Goal: Task Accomplishment & Management: Manage account settings

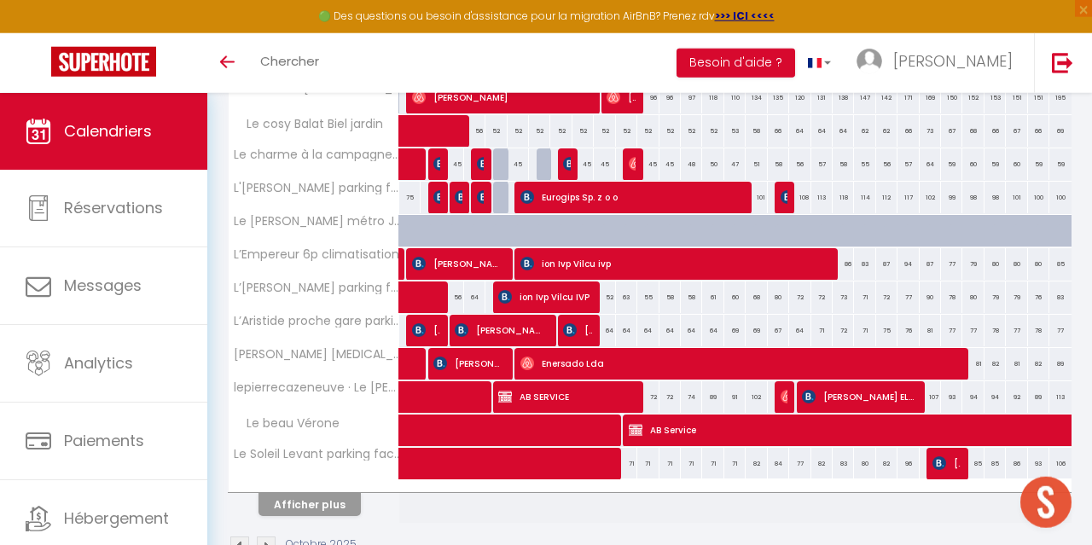
scroll to position [621, 0]
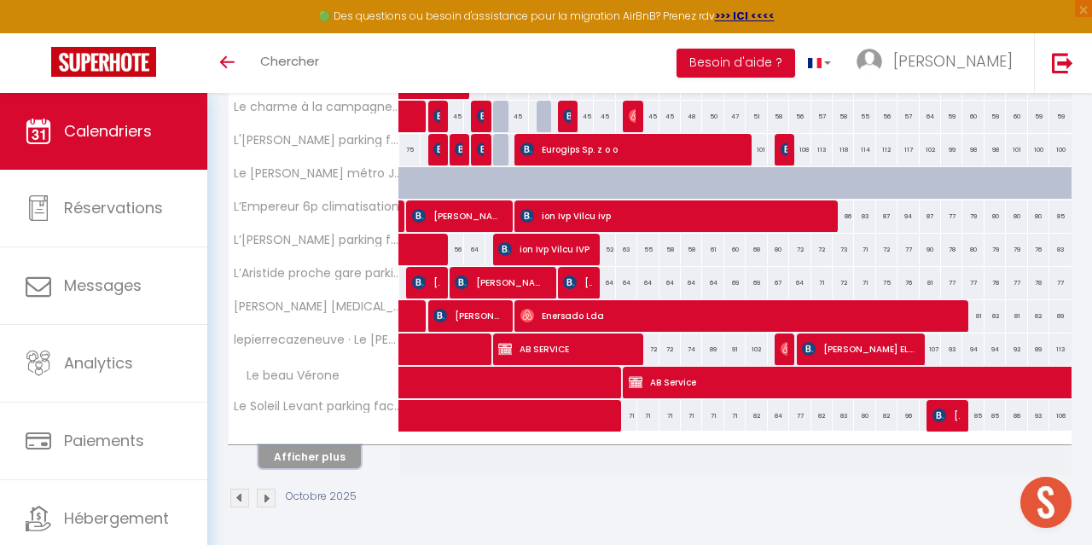
click at [321, 463] on button "Afficher plus" at bounding box center [310, 456] width 102 height 23
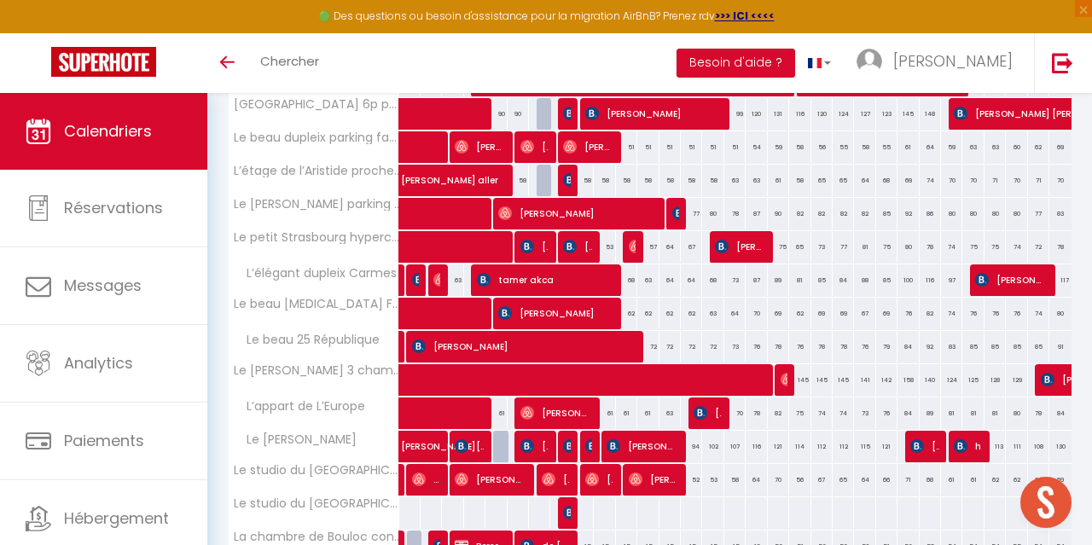
scroll to position [1231, 0]
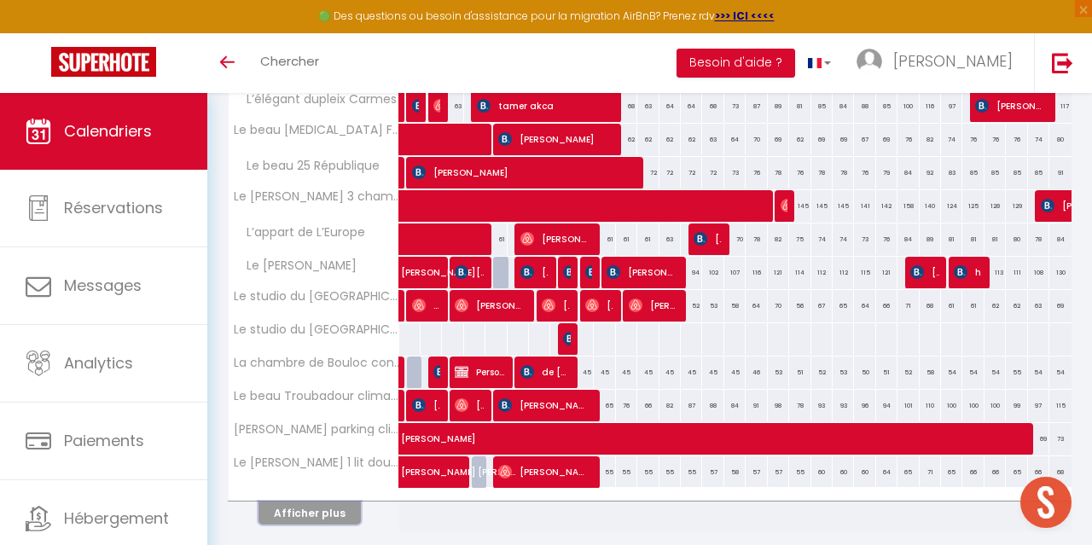
click at [333, 516] on button "Afficher plus" at bounding box center [310, 513] width 102 height 23
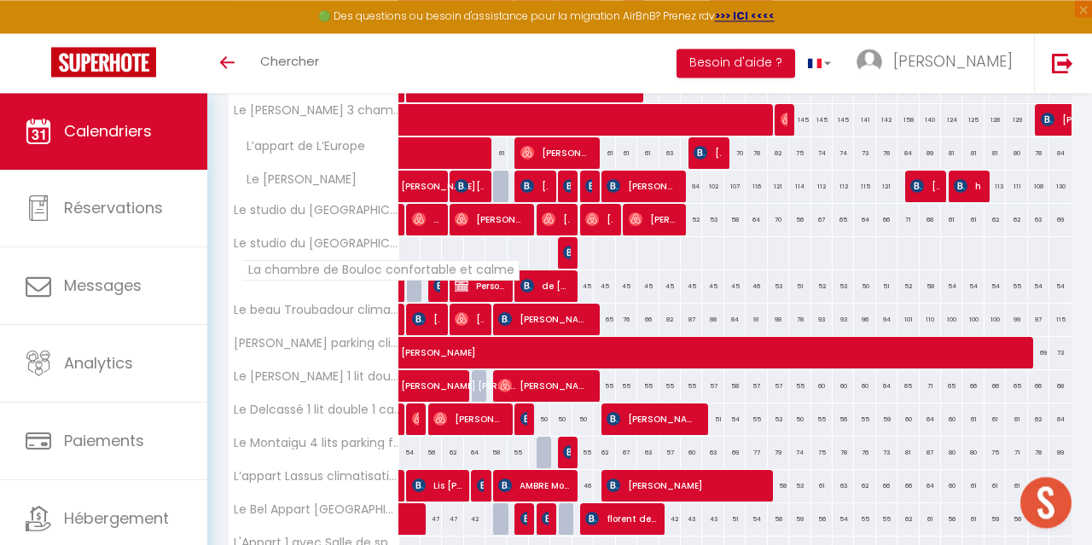
scroll to position [1318, 0]
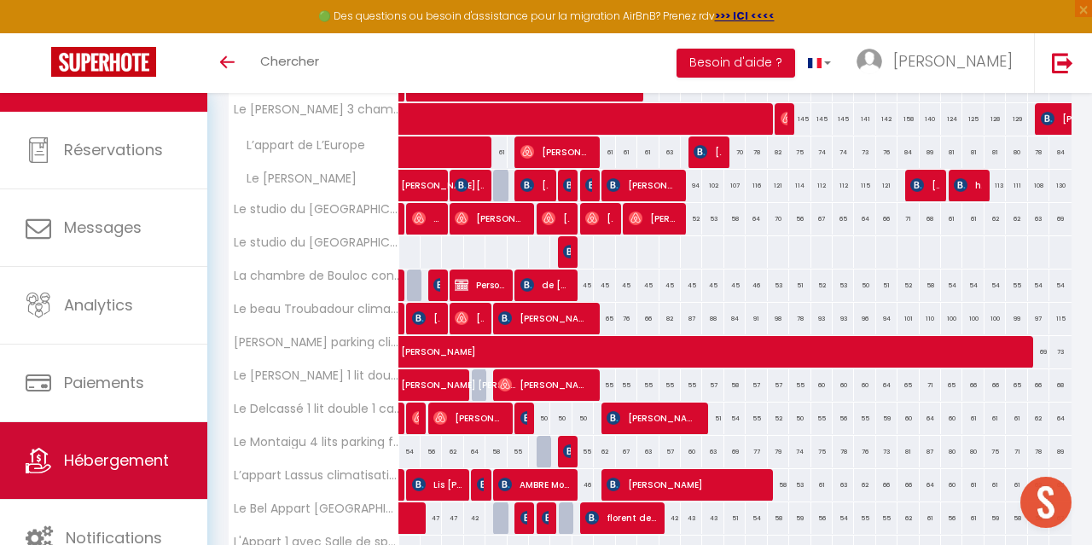
click at [119, 462] on span "Hébergement" at bounding box center [116, 460] width 105 height 21
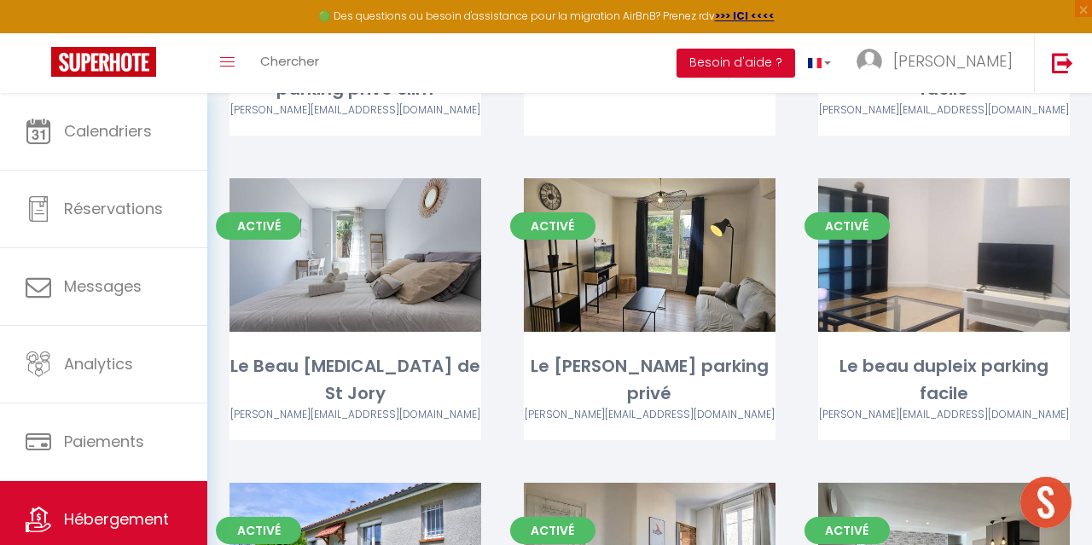
scroll to position [1306, 0]
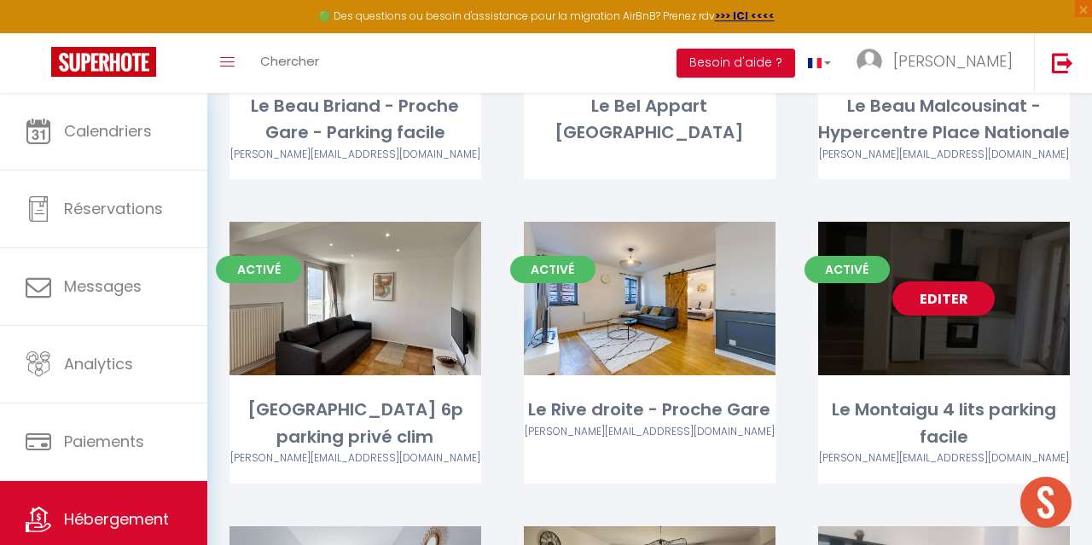
click at [952, 282] on link "Editer" at bounding box center [944, 299] width 102 height 34
select select "3"
select select "2"
select select "1"
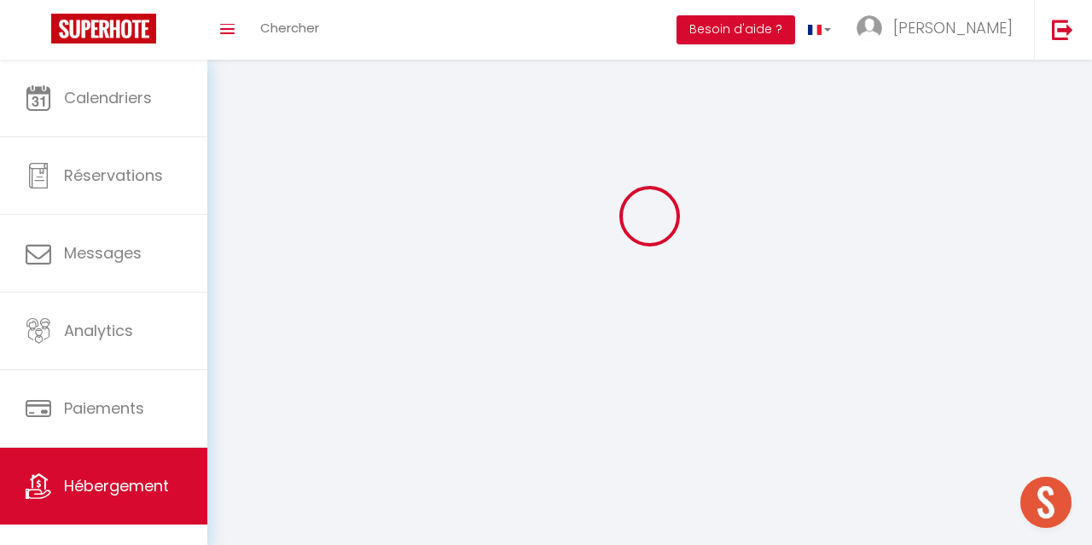
select select
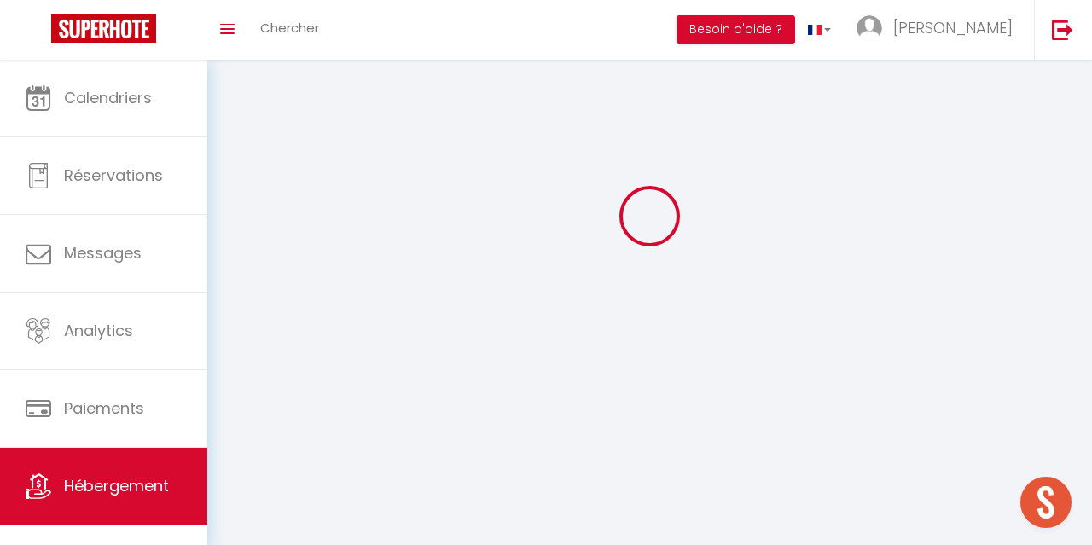
select select
checkbox input "false"
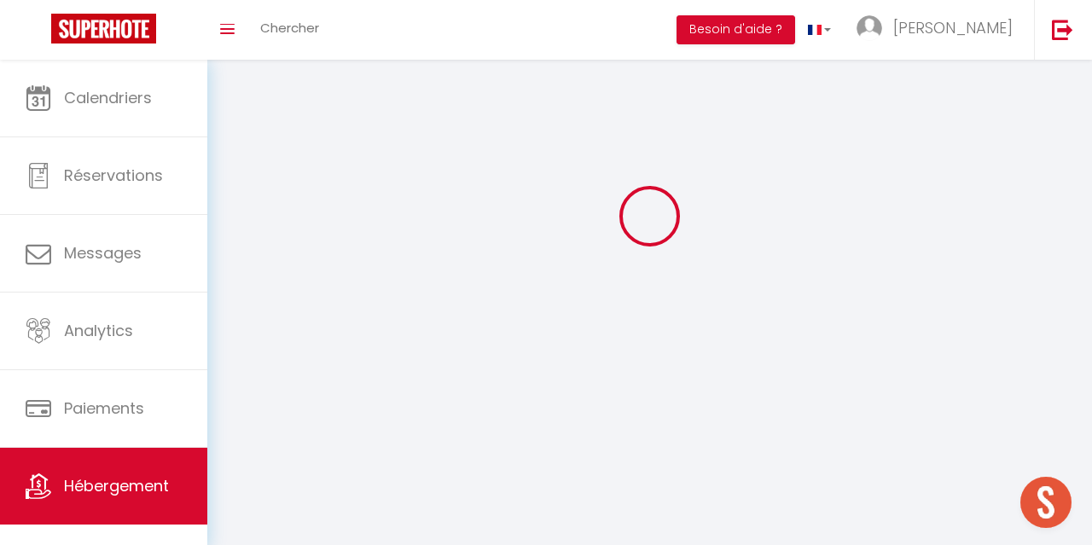
select select
select select "1"
select select "28"
select select
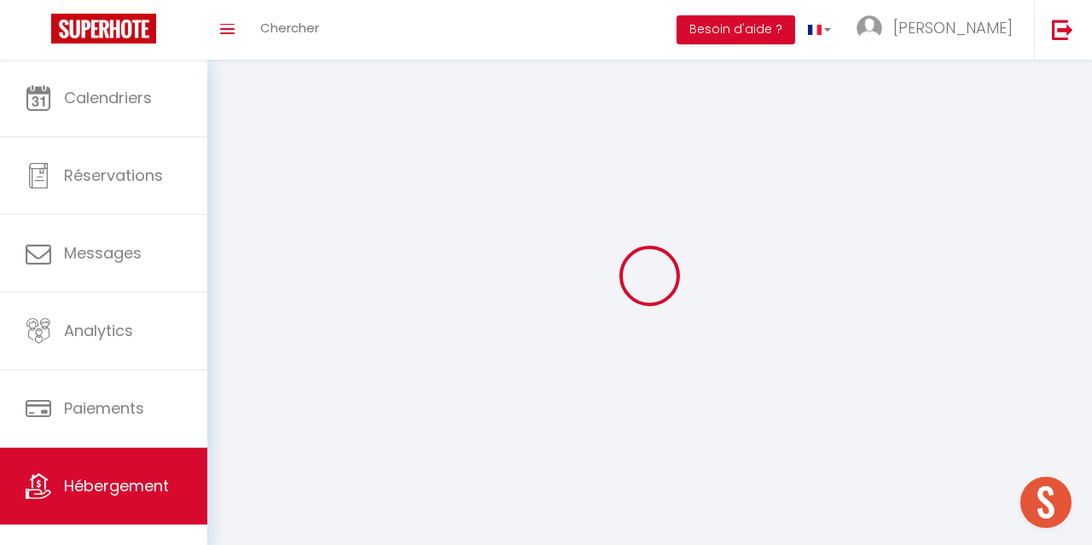
select select
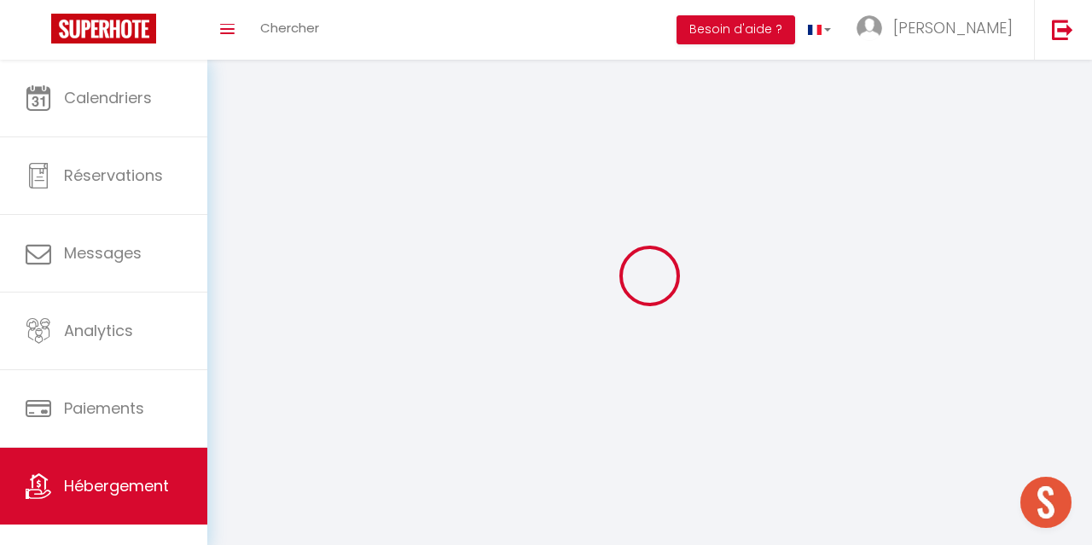
checkbox input "false"
select select
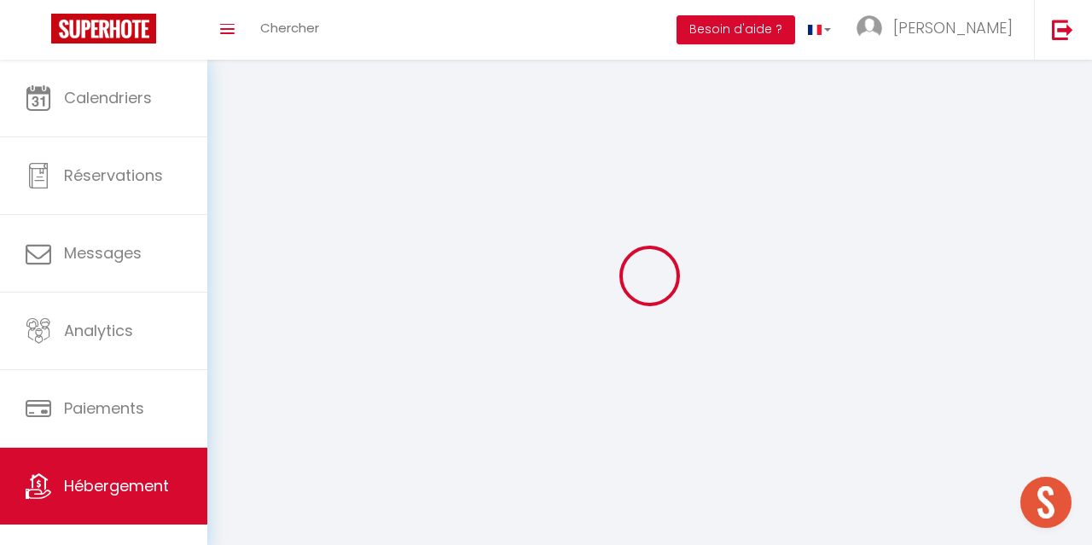
select select
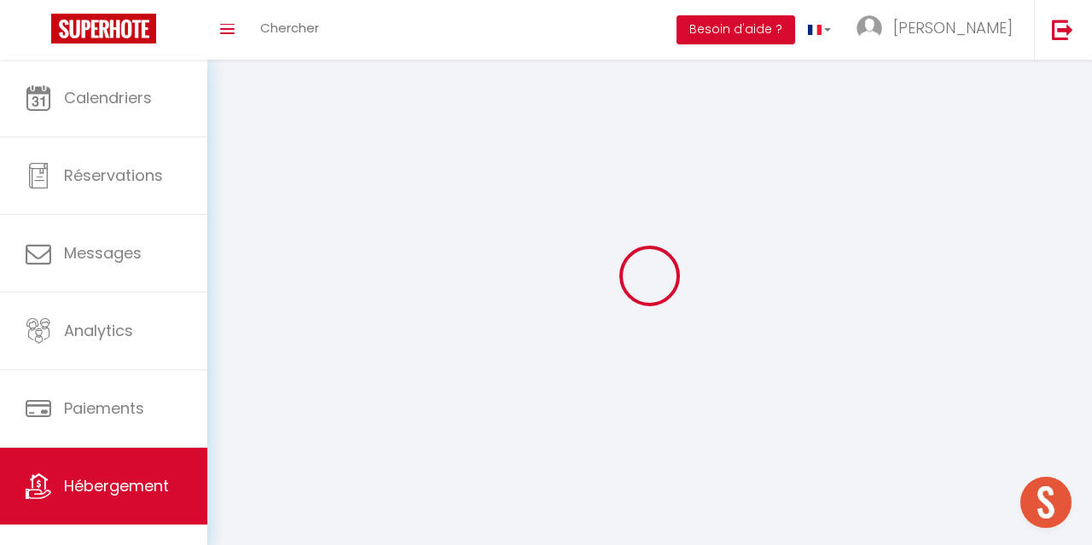
select select
checkbox input "false"
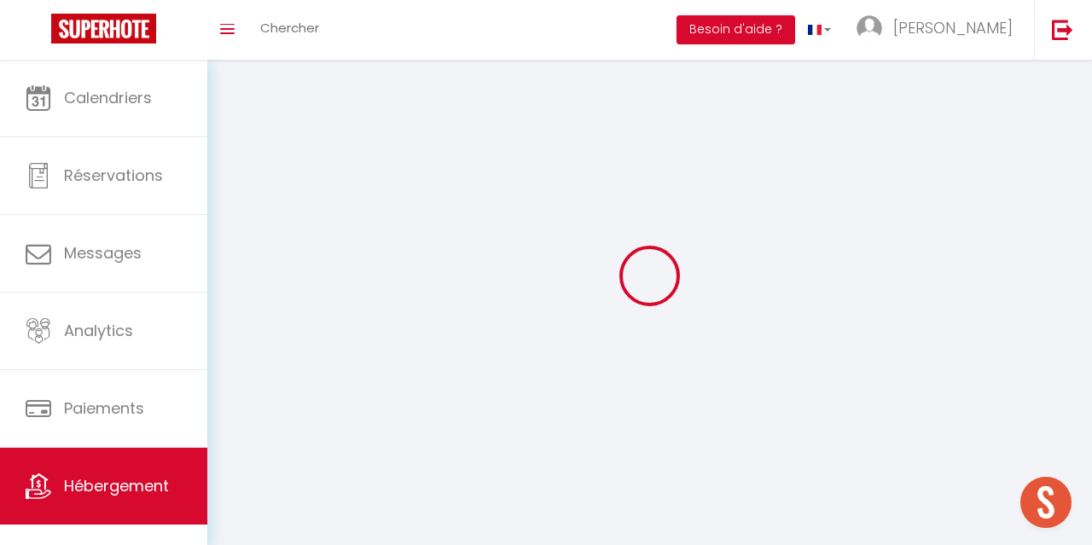
checkbox input "false"
select select
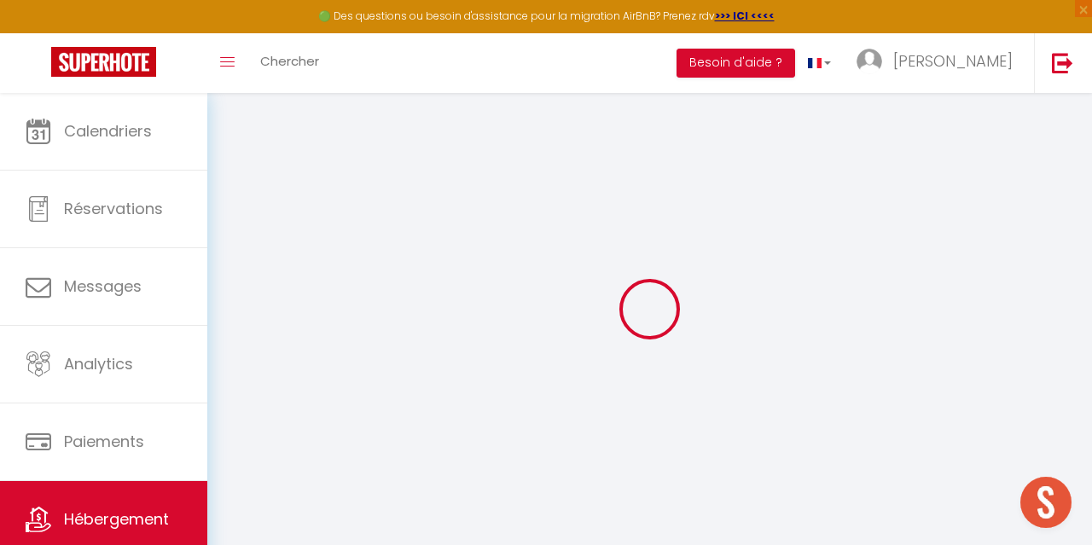
select select
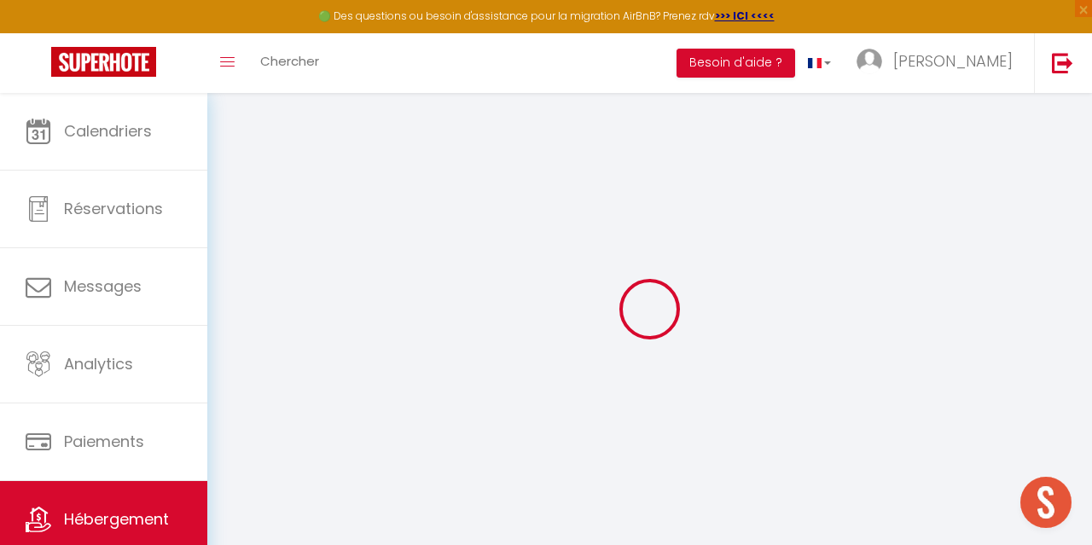
select select
checkbox input "false"
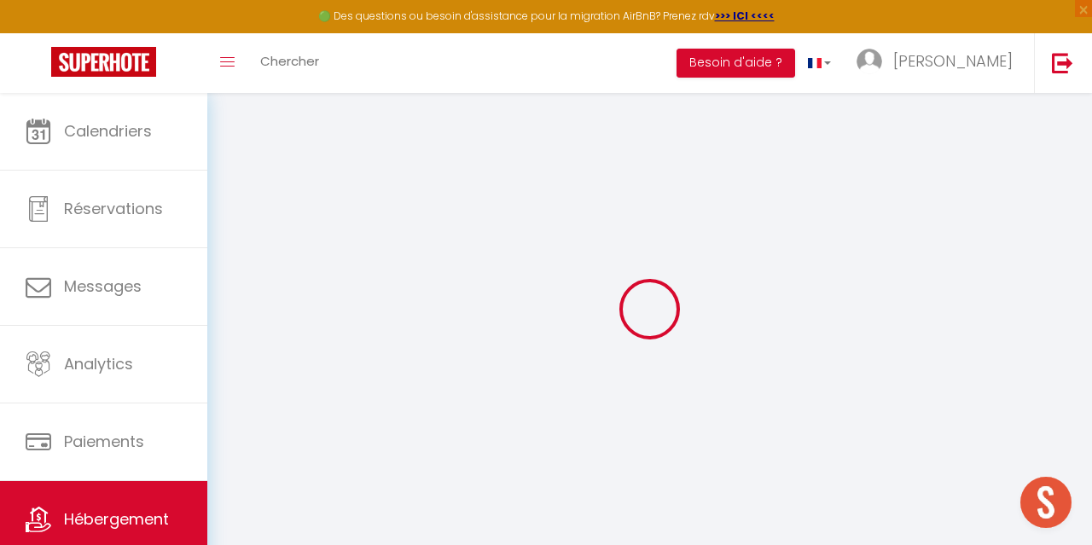
select select
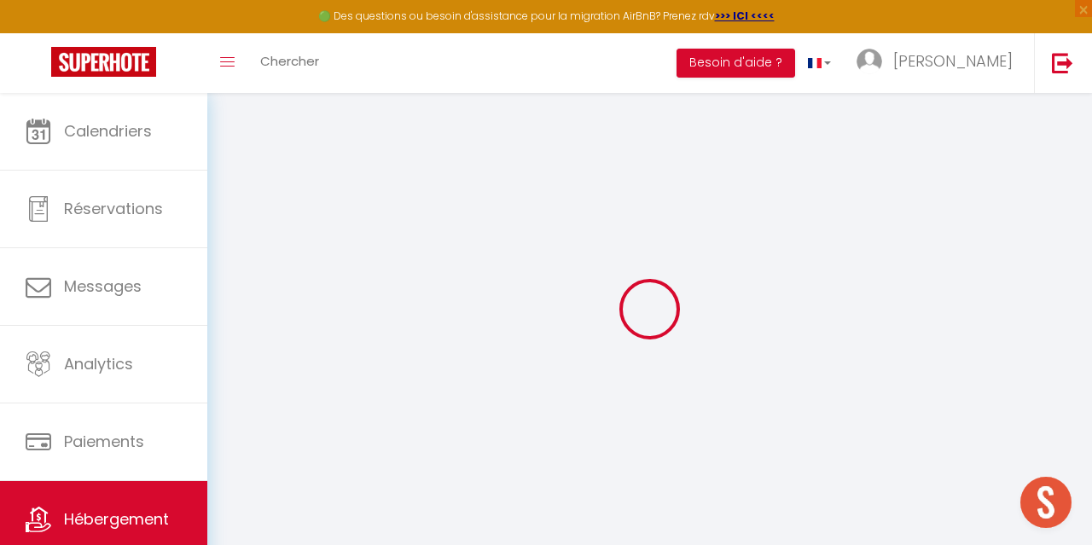
select select
checkbox input "false"
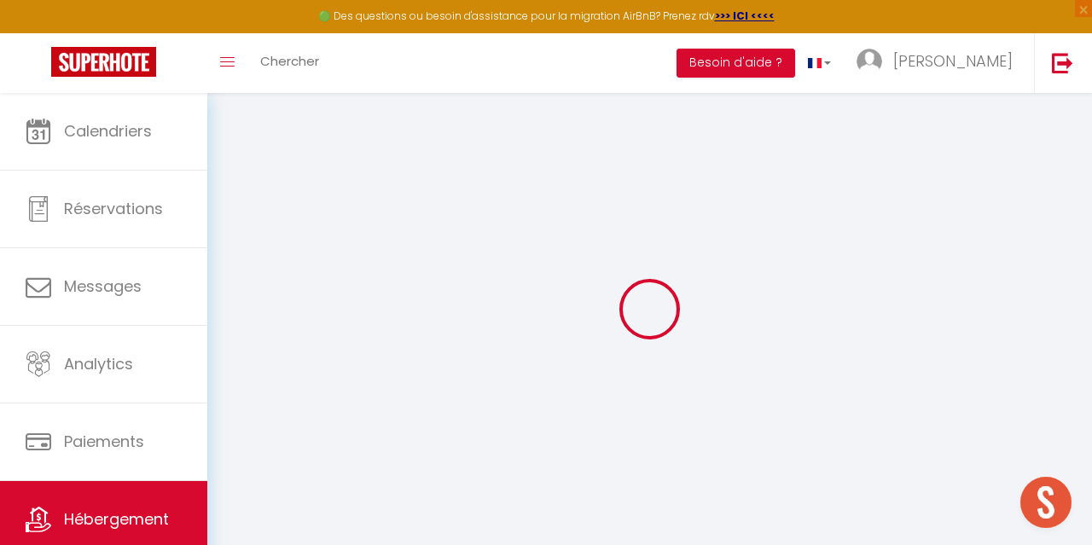
checkbox input "false"
select select
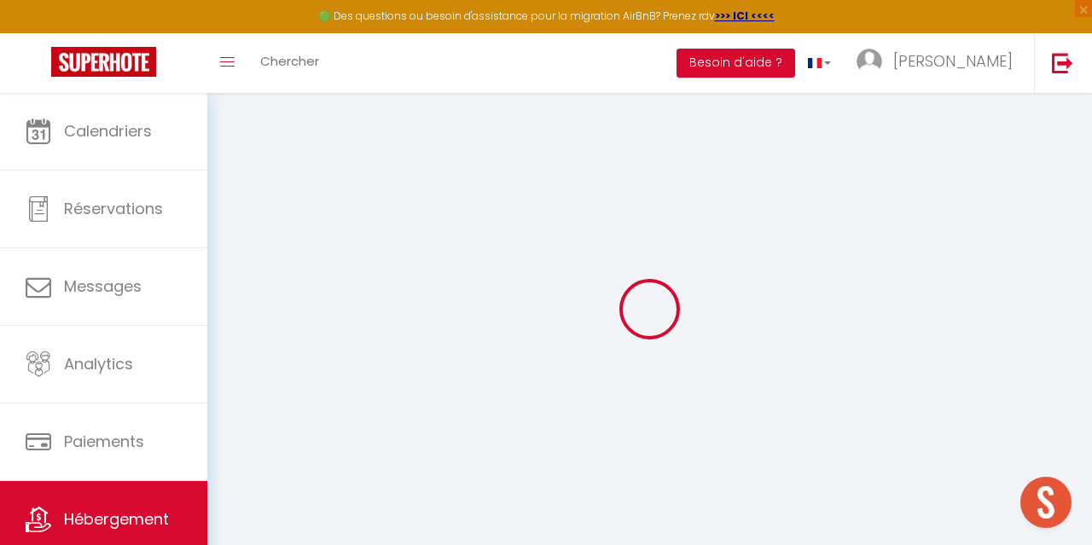
select select
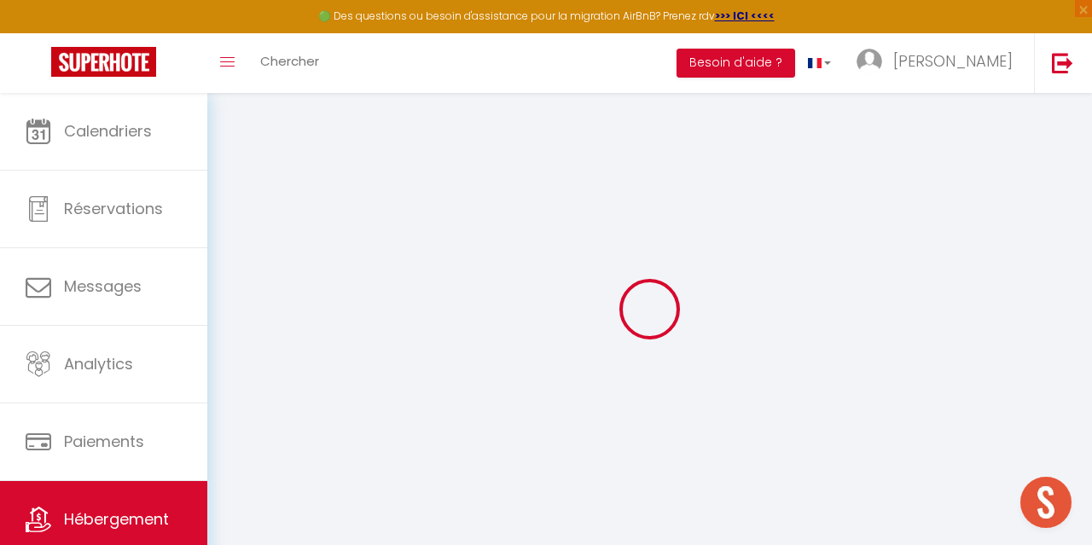
checkbox input "false"
select select
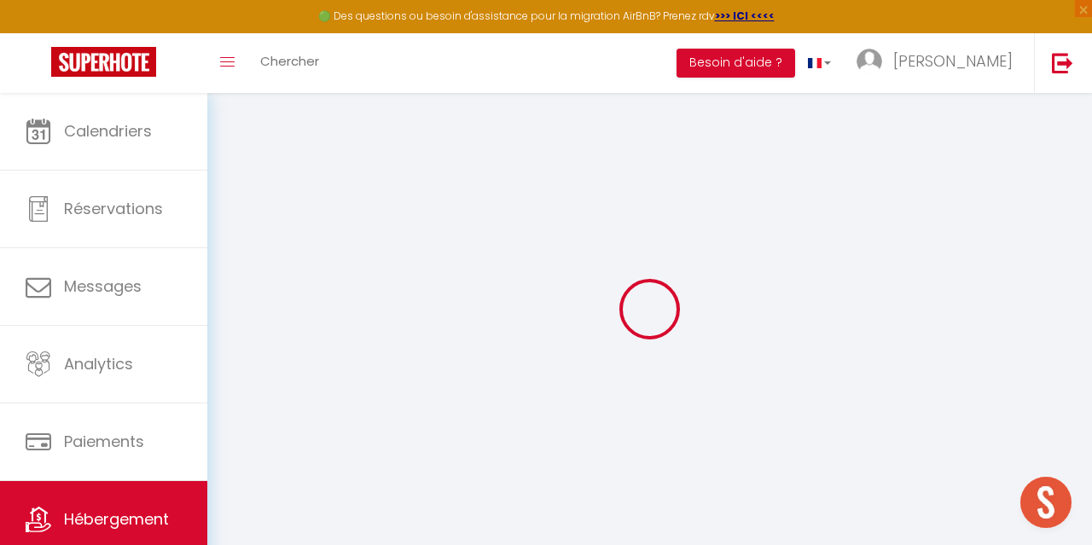
select select
type input "Le Montaigu 4 lits parking facile"
type input "[PERSON_NAME]"
select select "6"
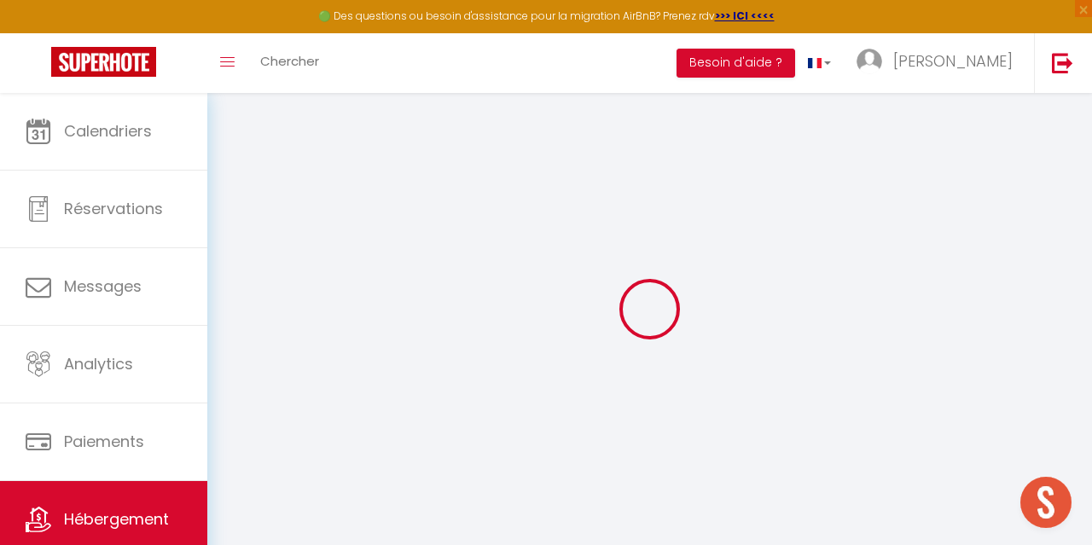
select select "4"
select select "2"
type input "13"
type input "35"
select select
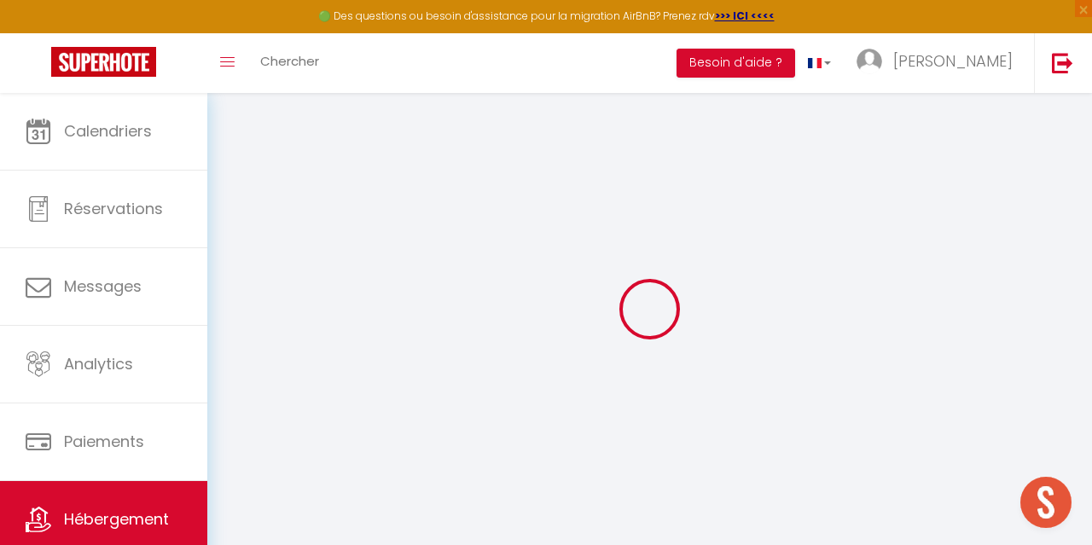
select select
type input "[STREET_ADDRESS][PERSON_NAME]"
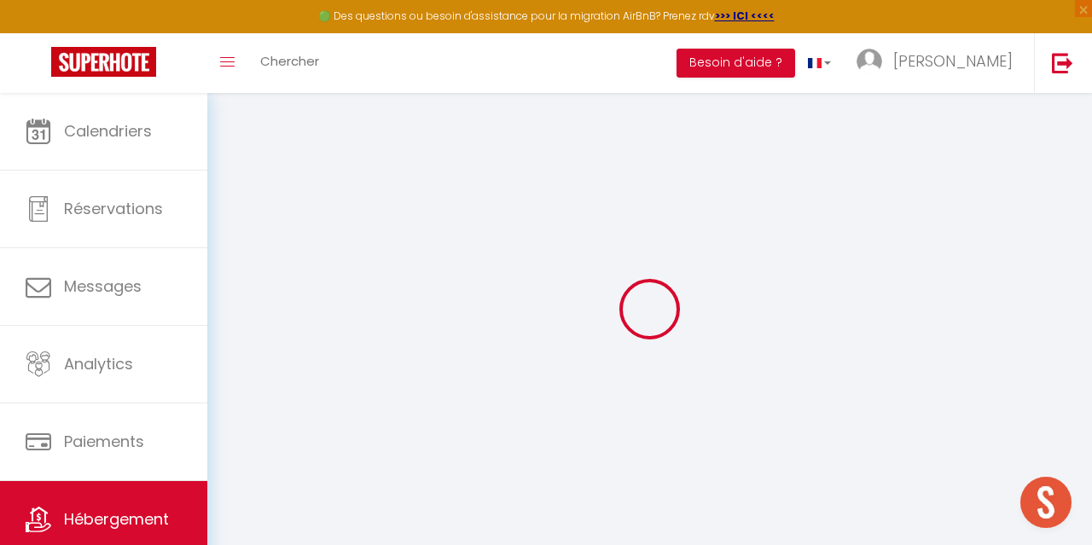
type input "82150"
type input "Montaigu-de-Quercy"
type input "[PERSON_NAME][EMAIL_ADDRESS][DOMAIN_NAME]"
select select
checkbox input "false"
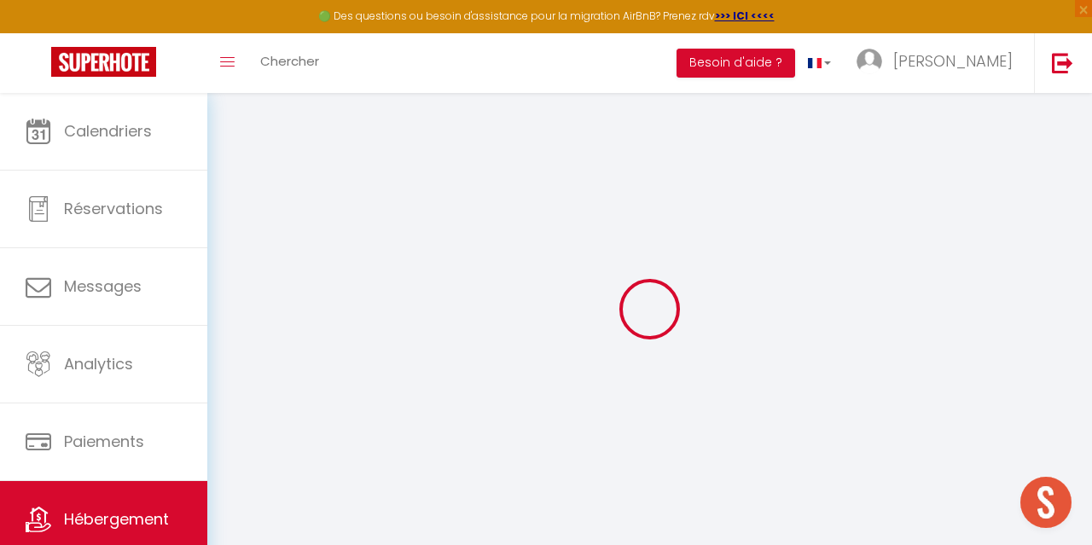
checkbox input "false"
type input "0"
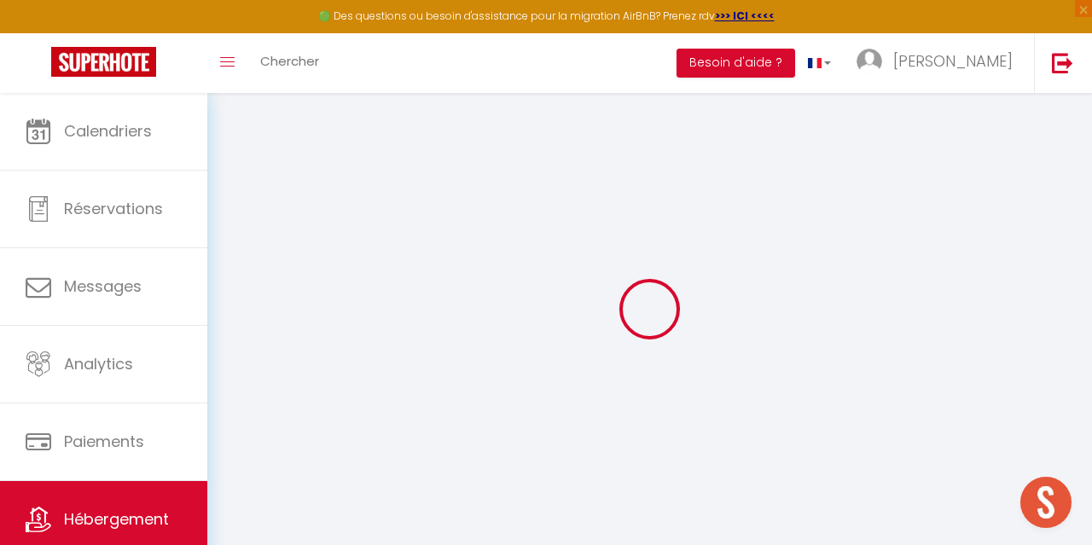
type input "0"
select select
checkbox input "false"
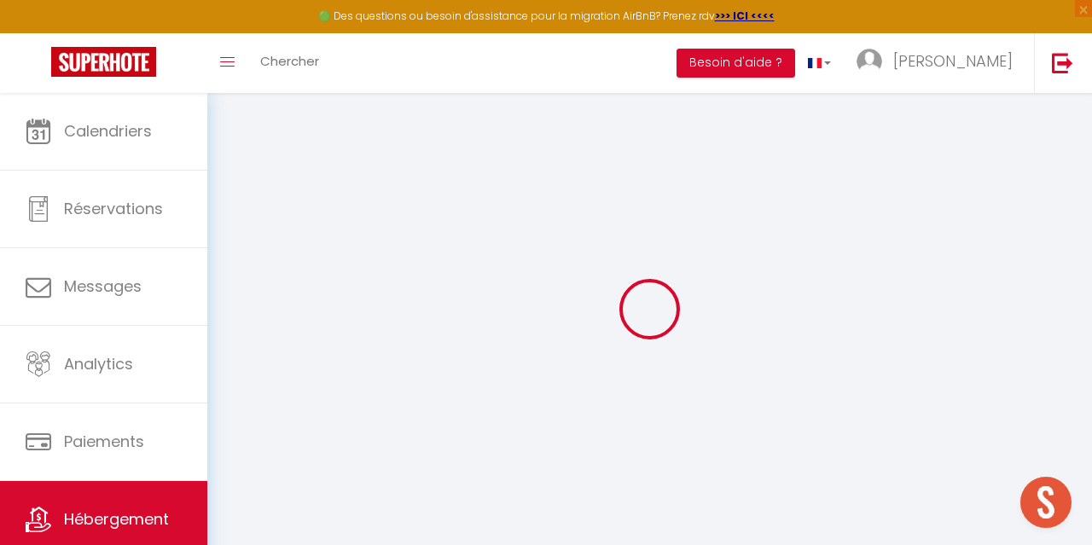
checkbox input "false"
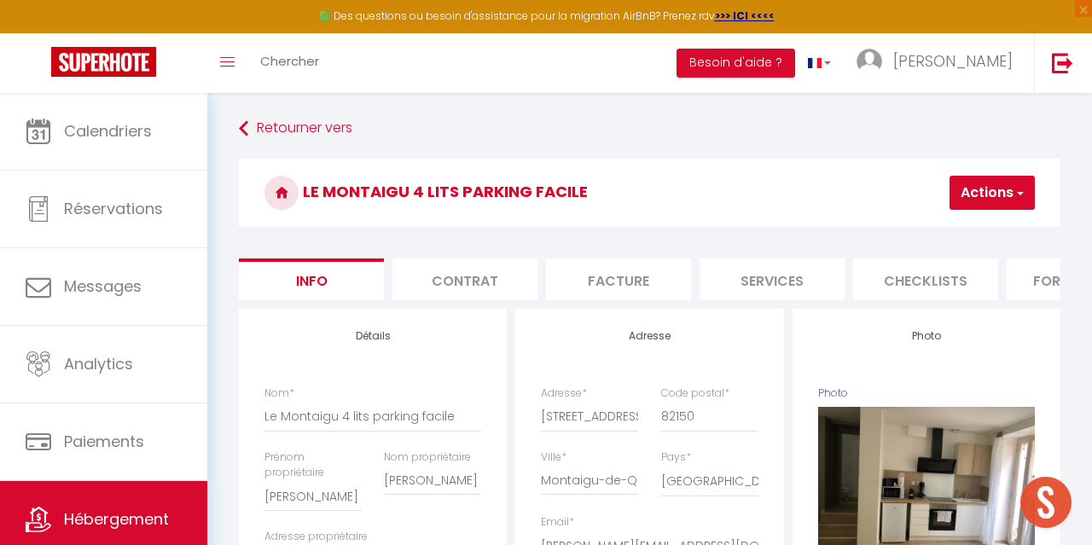
select select
checkbox input "false"
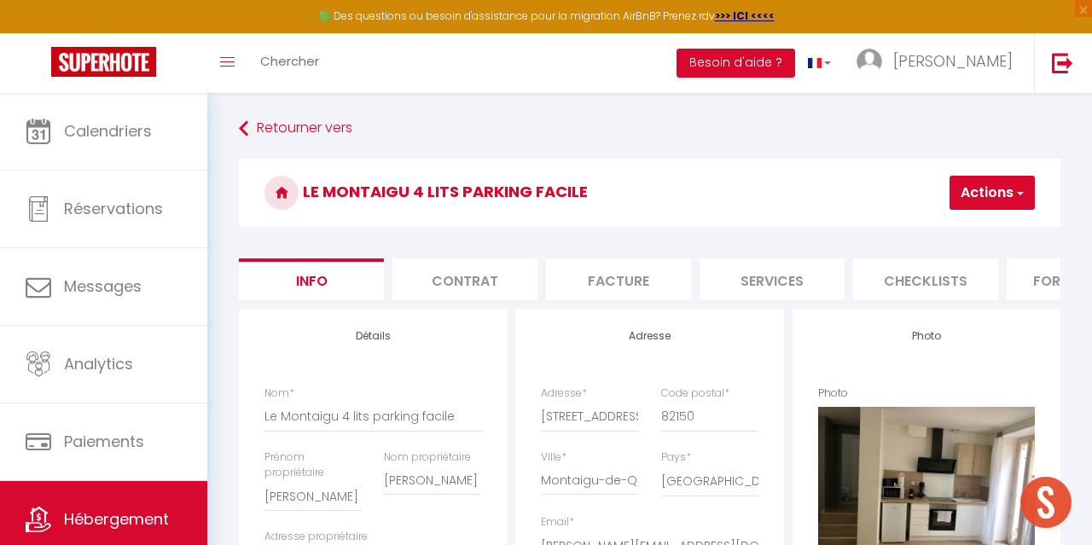
checkbox input "false"
click at [486, 282] on li "Contrat" at bounding box center [465, 280] width 145 height 42
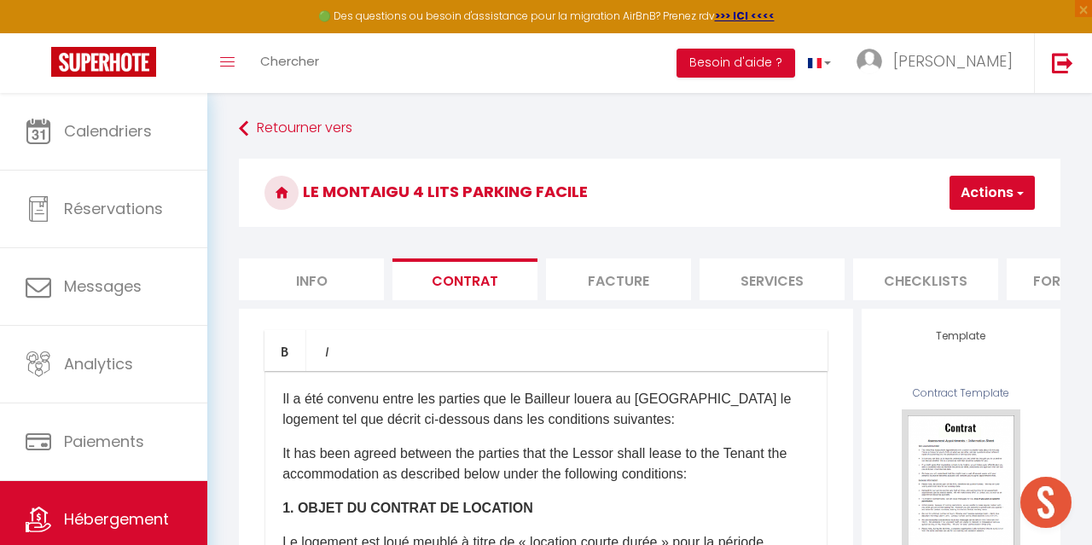
click at [630, 278] on li "Facture" at bounding box center [618, 280] width 145 height 42
select select
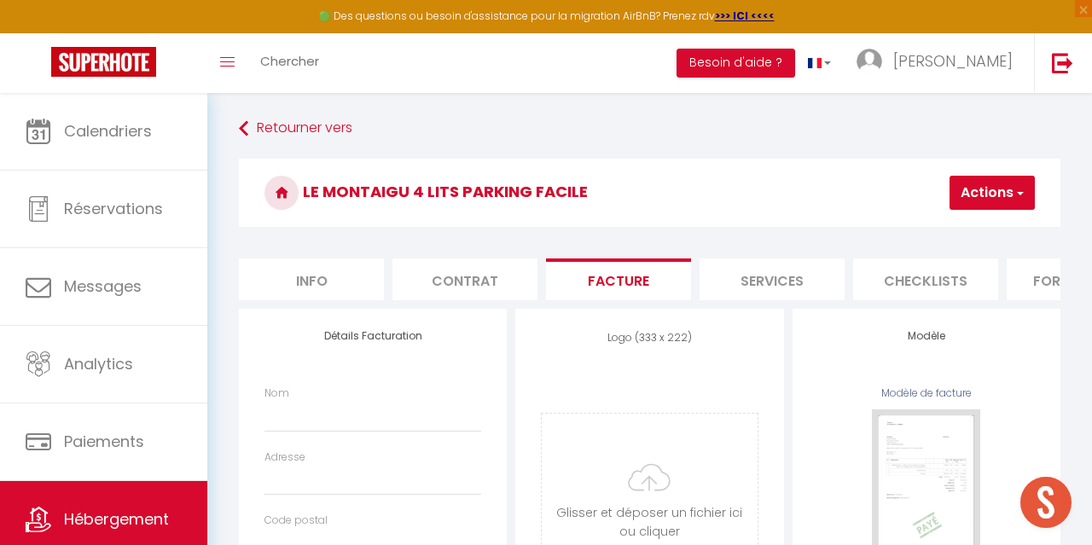
click at [756, 278] on li "Services" at bounding box center [772, 280] width 145 height 42
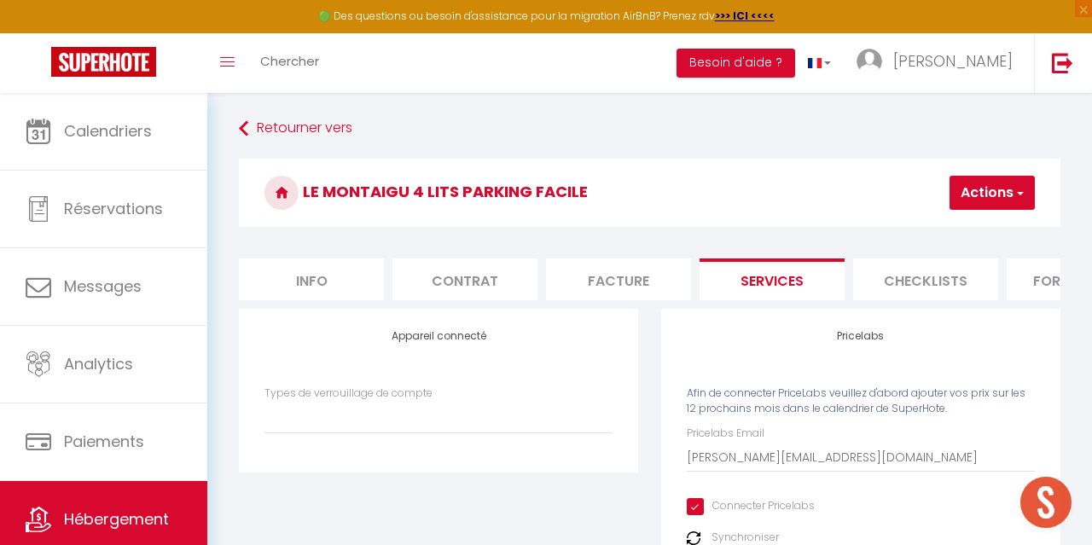
select select
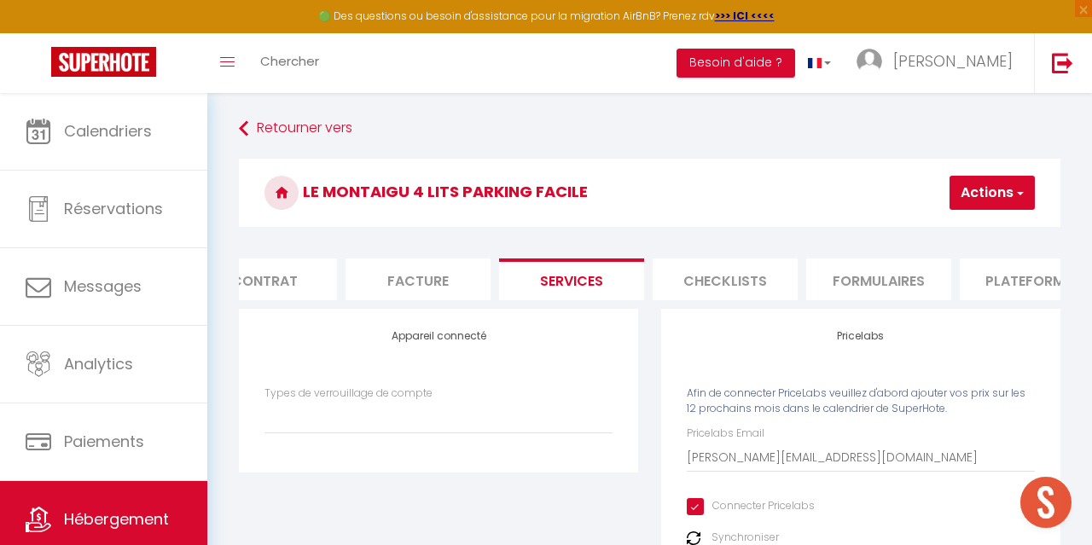
scroll to position [0, 221]
click at [713, 286] on li "Checklists" at bounding box center [704, 280] width 145 height 42
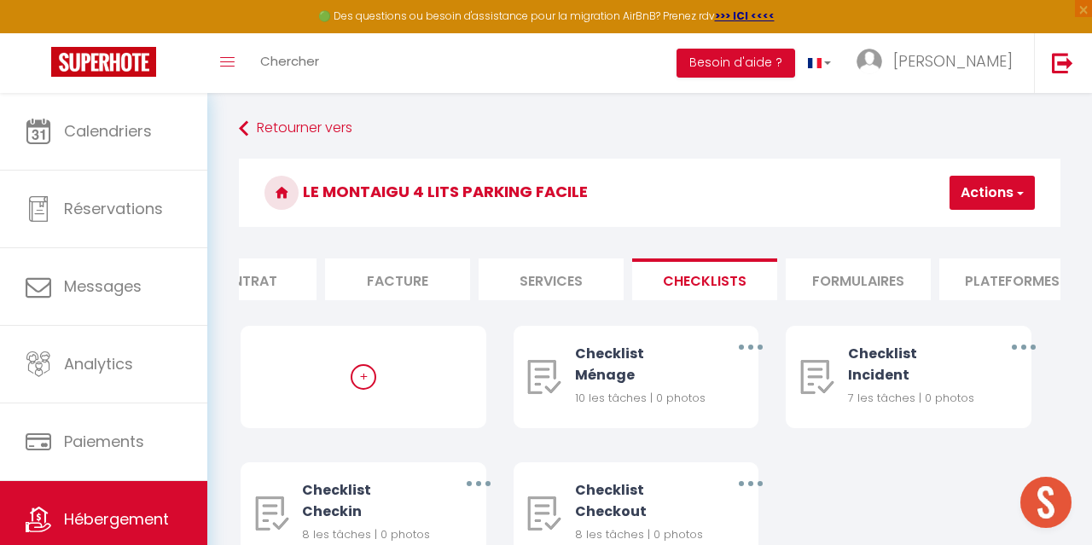
click at [1008, 272] on li "Plateformes" at bounding box center [1012, 280] width 145 height 42
select select
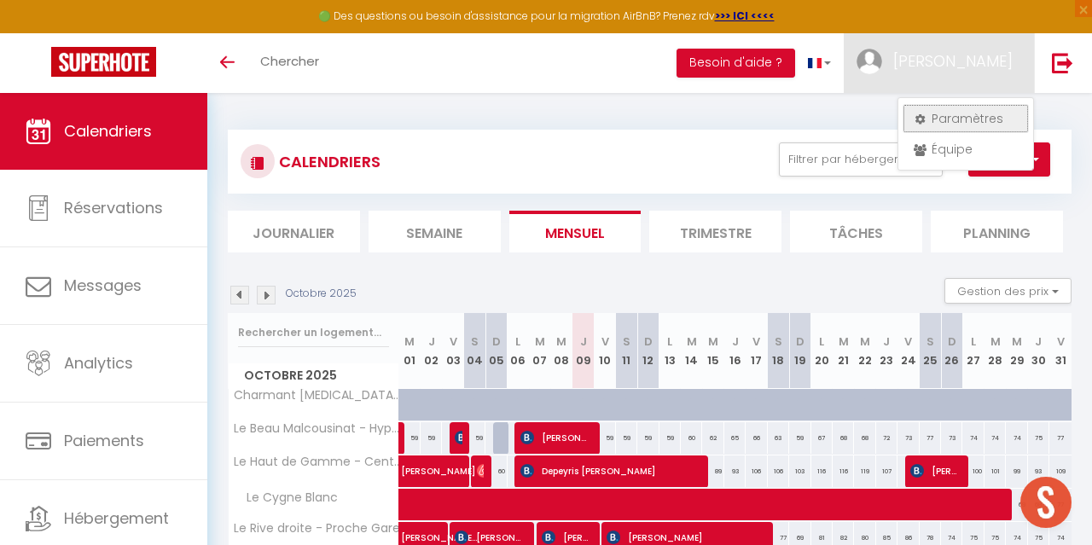
click at [978, 116] on link "Paramètres" at bounding box center [966, 118] width 126 height 29
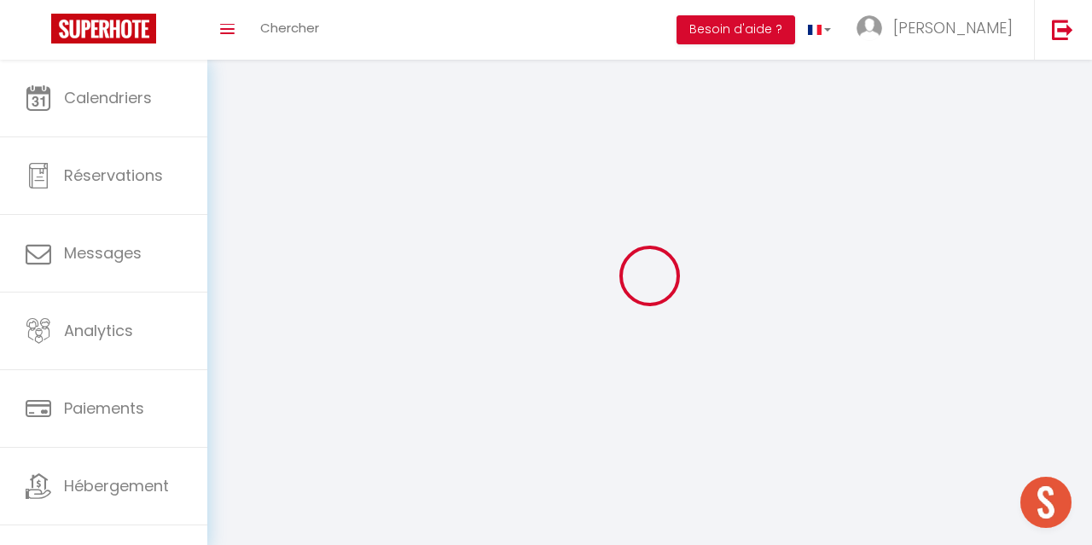
select select "28"
select select "fr"
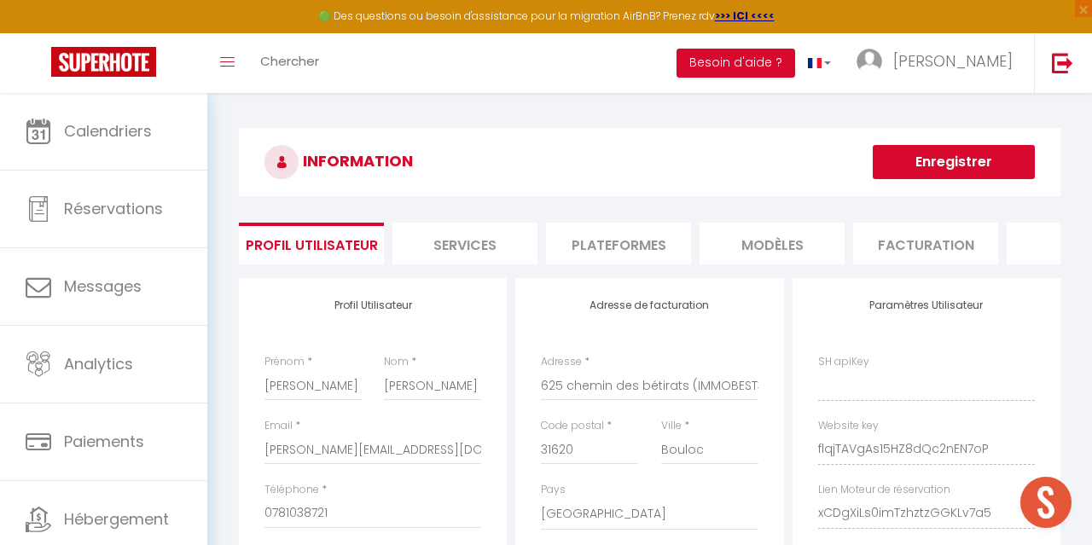
type input "flqjTAVgAs15HZ8dQc2nEN7oP"
type input "xCDgXiLs0imTzhztzGGKLv7a5"
type input "https://app.superhote.com/#/get-available-rentals/xCDgXiLs0imTzhztzGGKLv7a5"
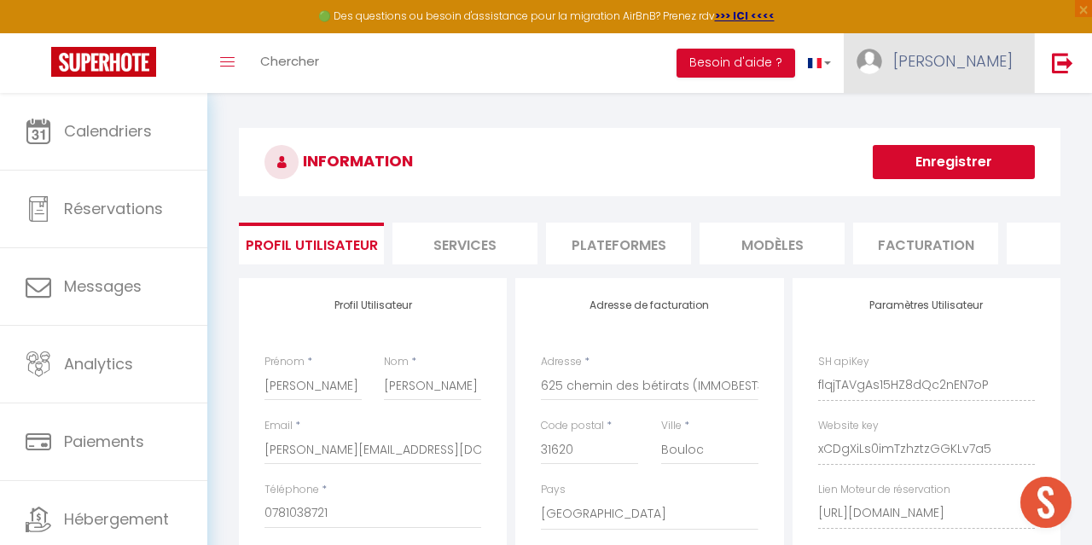
click at [992, 57] on span "[PERSON_NAME]" at bounding box center [953, 60] width 119 height 21
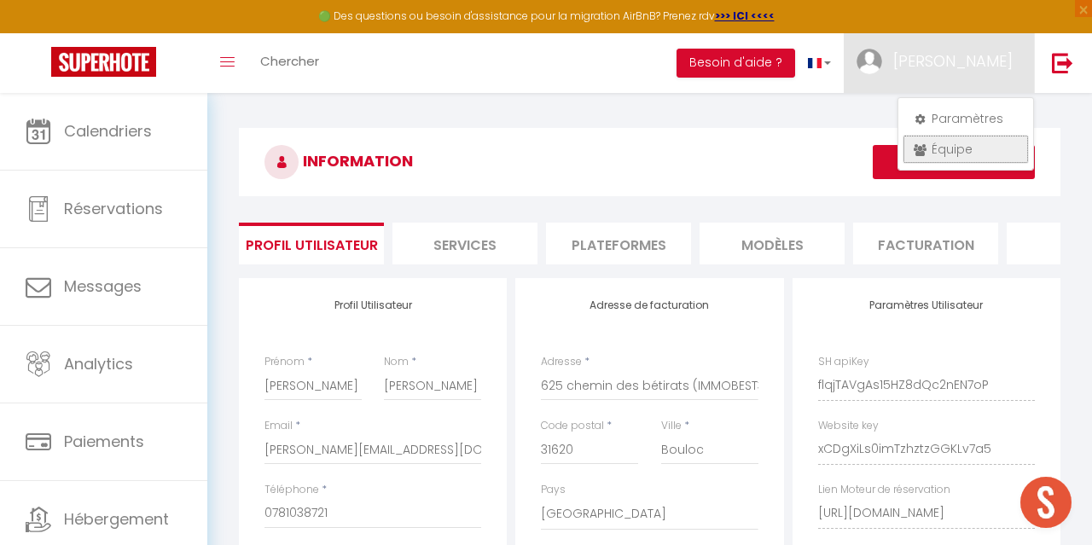
click at [953, 154] on link "Équipe" at bounding box center [966, 149] width 126 height 29
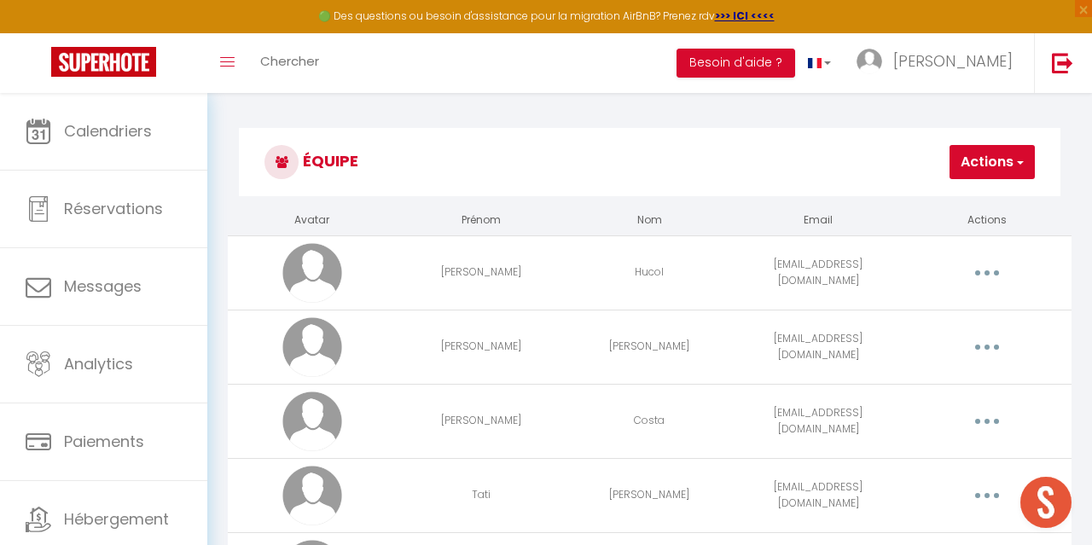
scroll to position [348, 0]
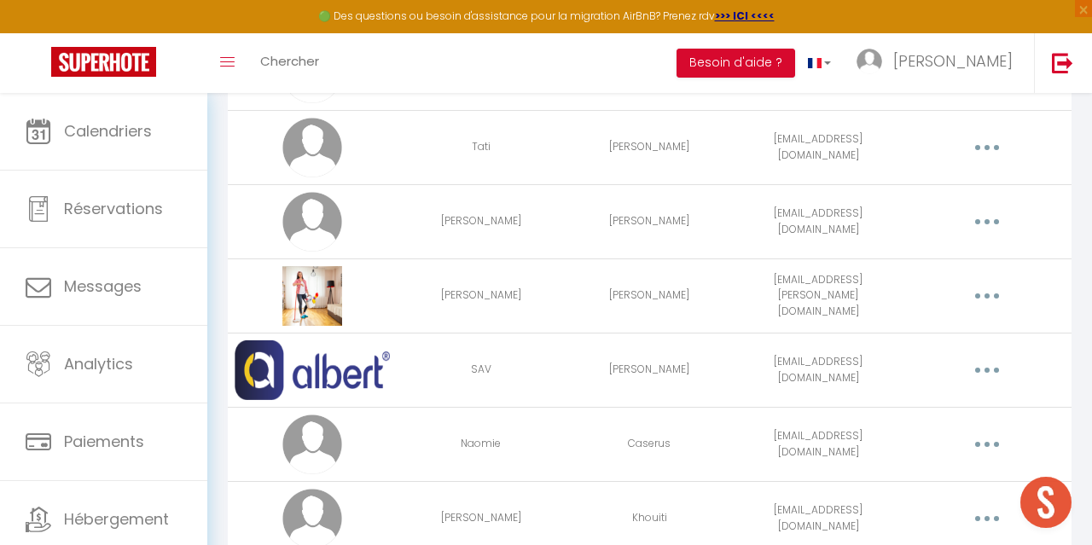
click at [985, 365] on button "button" at bounding box center [987, 370] width 45 height 32
click at [914, 419] on link "Editer" at bounding box center [942, 412] width 126 height 29
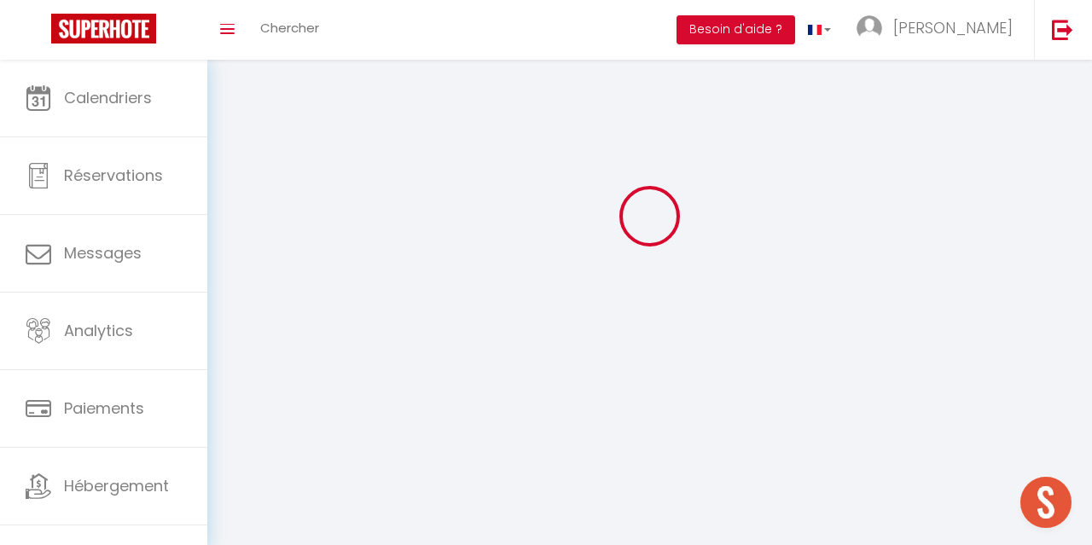
scroll to position [93, 0]
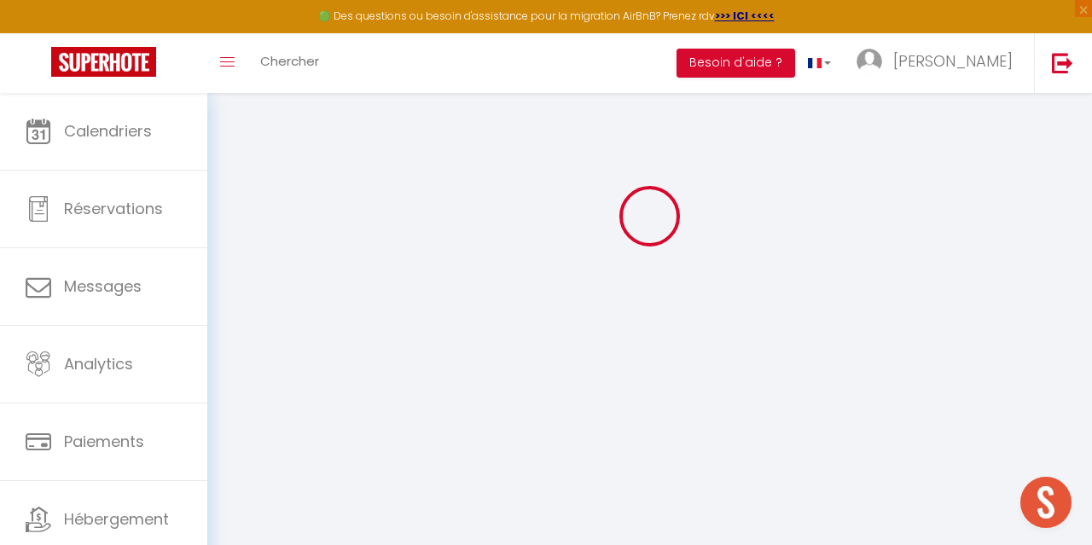
type input "SAV"
type input "albert"
type input "albertsav12@gmail.com"
type textarea "https://app.superhote.com/#/connect/pxhEGSipbS"
checkbox input "true"
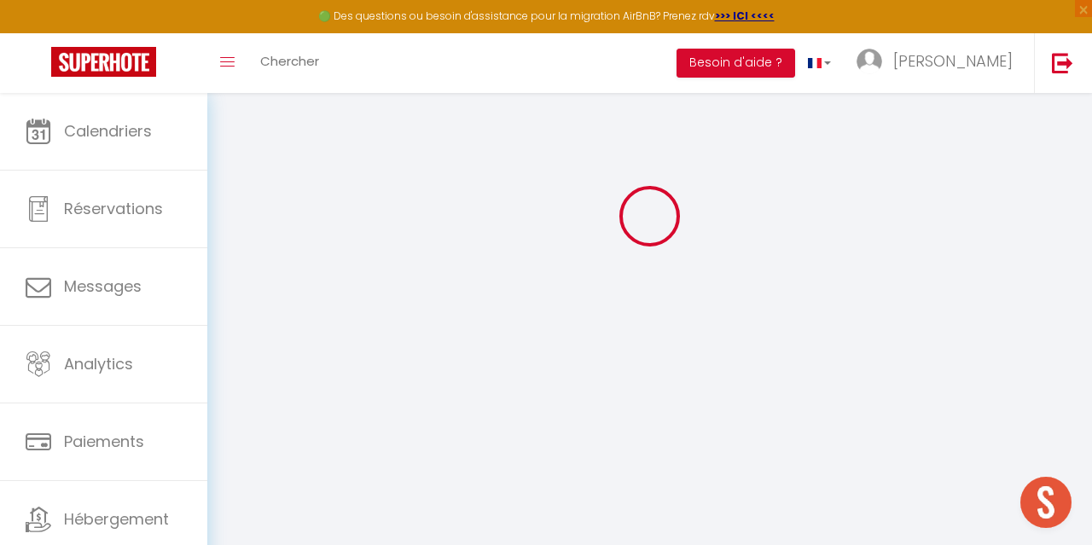
checkbox input "true"
checkbox input "false"
checkbox input "true"
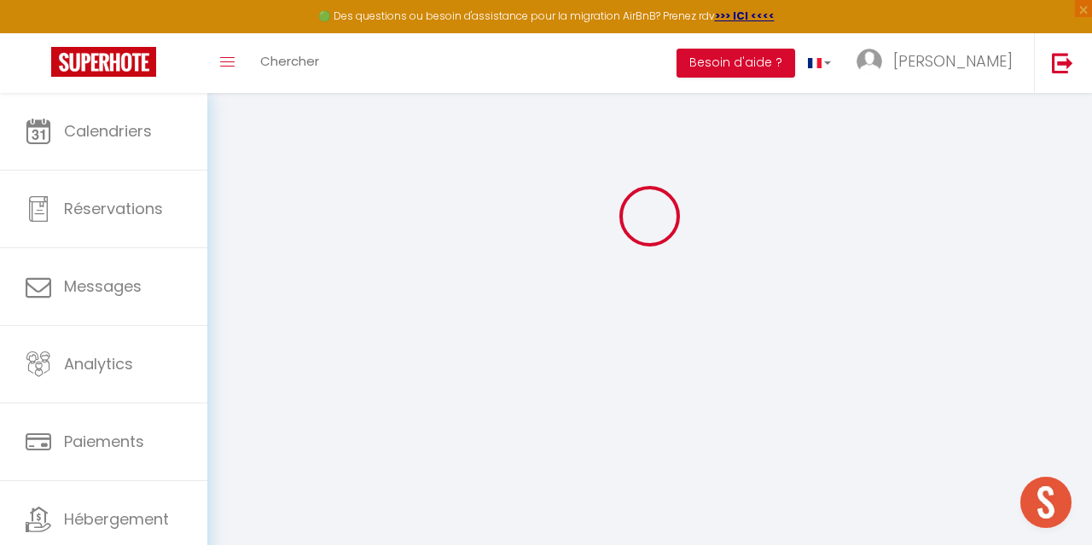
checkbox input "true"
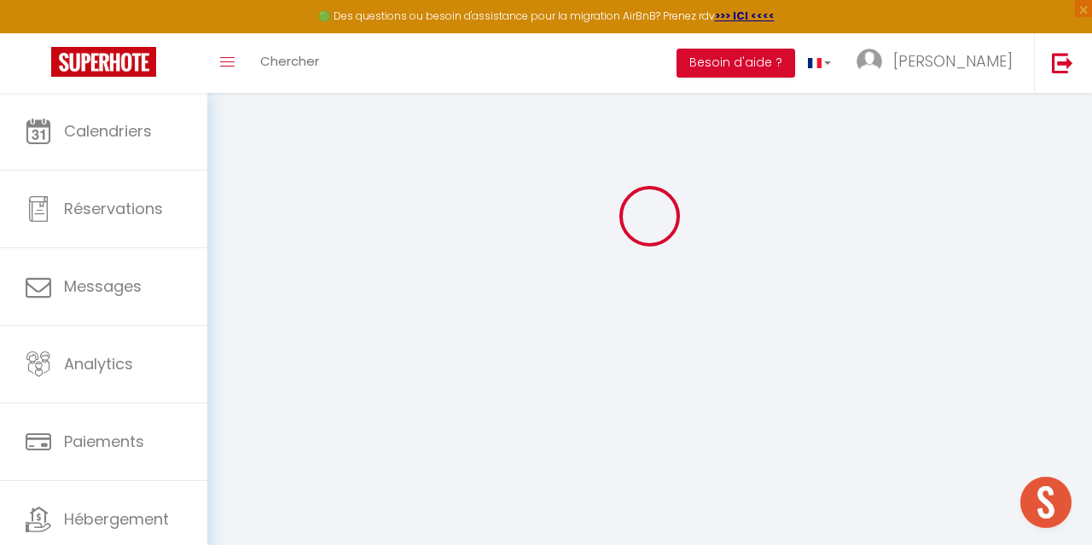
checkbox input "true"
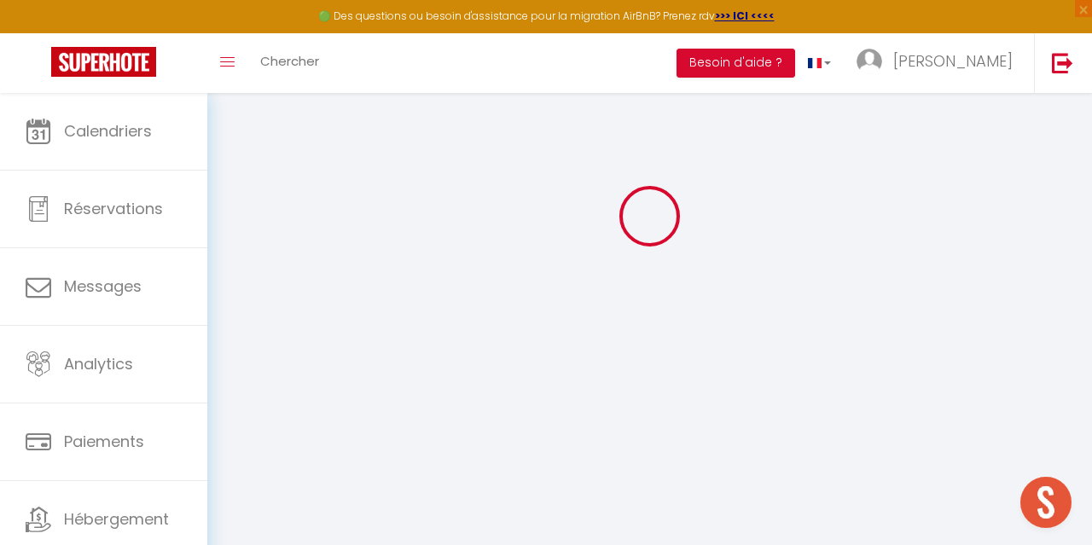
checkbox input "true"
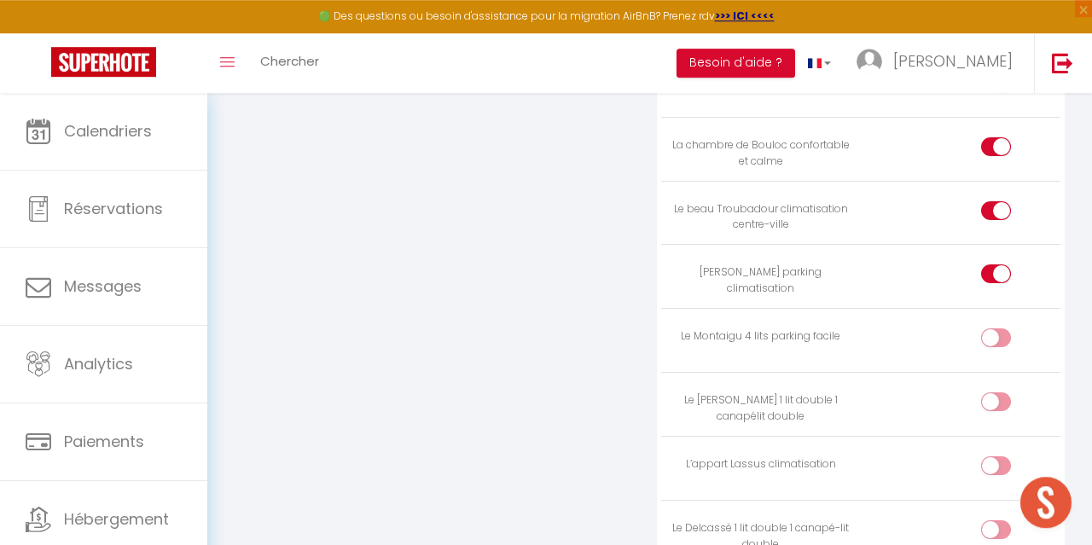
scroll to position [3918, 0]
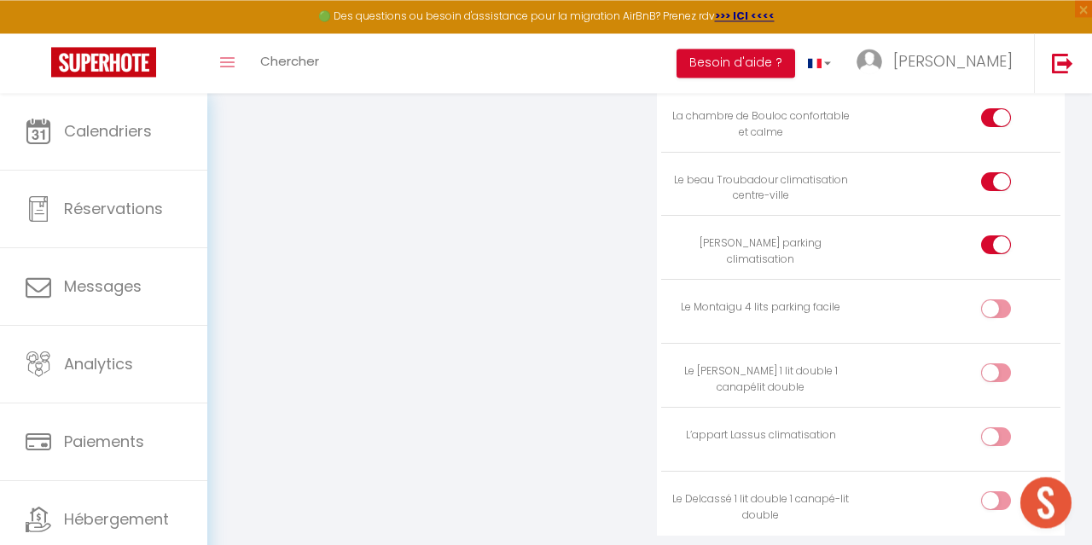
click at [1004, 300] on input "checkbox" at bounding box center [1011, 313] width 30 height 26
checkbox input "true"
click at [1006, 364] on input "checkbox" at bounding box center [1011, 377] width 30 height 26
checkbox input "true"
click at [1002, 428] on input "checkbox" at bounding box center [1011, 441] width 30 height 26
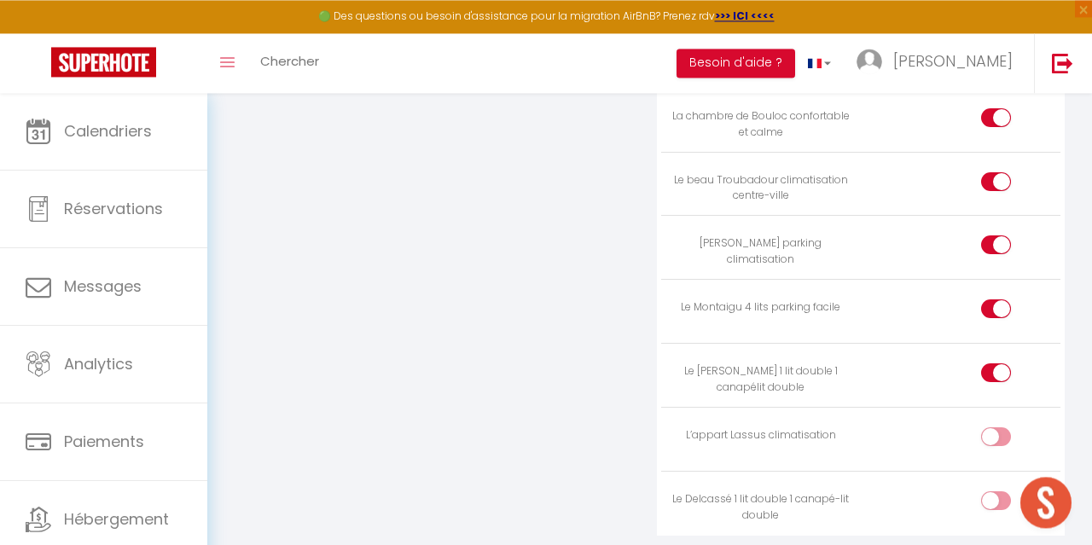
checkbox input "true"
click at [1004, 492] on input "checkbox" at bounding box center [1011, 505] width 30 height 26
checkbox input "true"
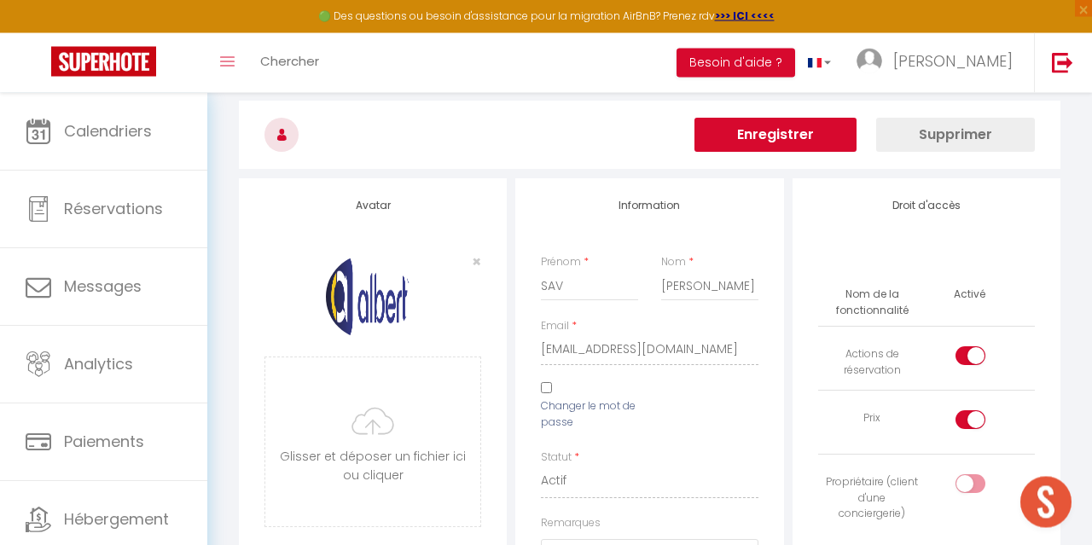
scroll to position [0, 0]
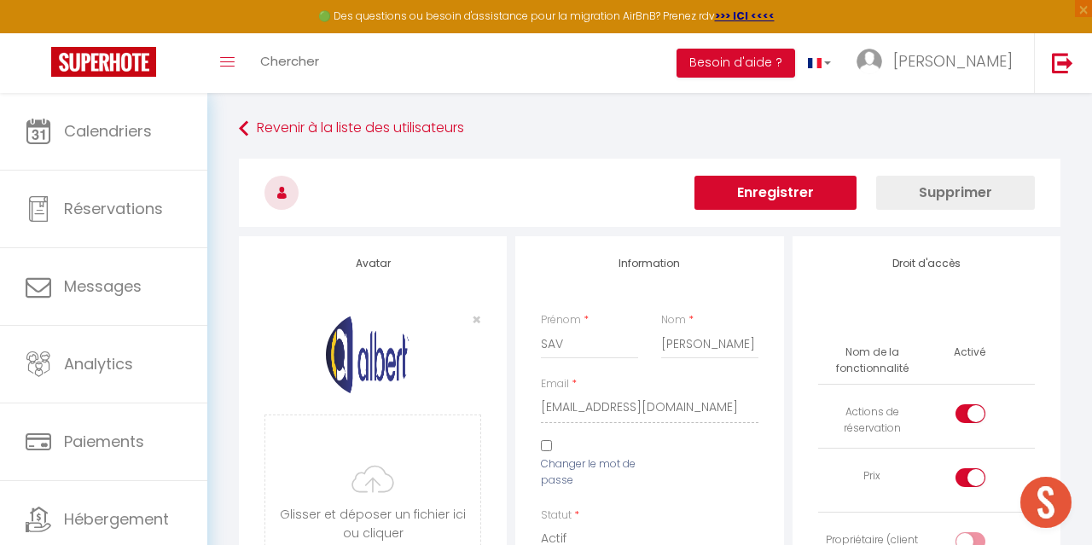
click at [767, 195] on button "Enregistrer" at bounding box center [776, 193] width 162 height 34
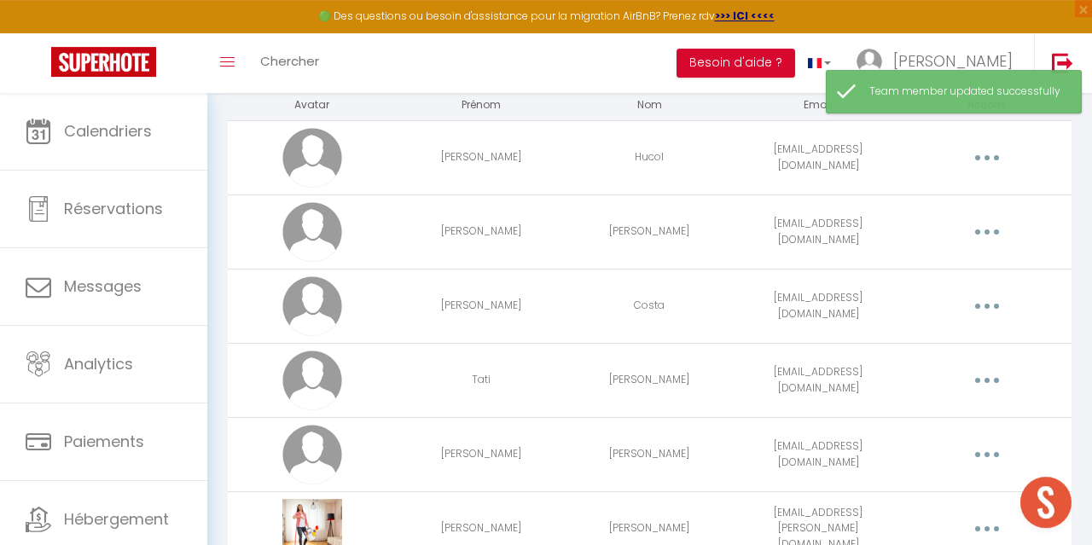
scroll to position [174, 0]
